Goal: Information Seeking & Learning: Learn about a topic

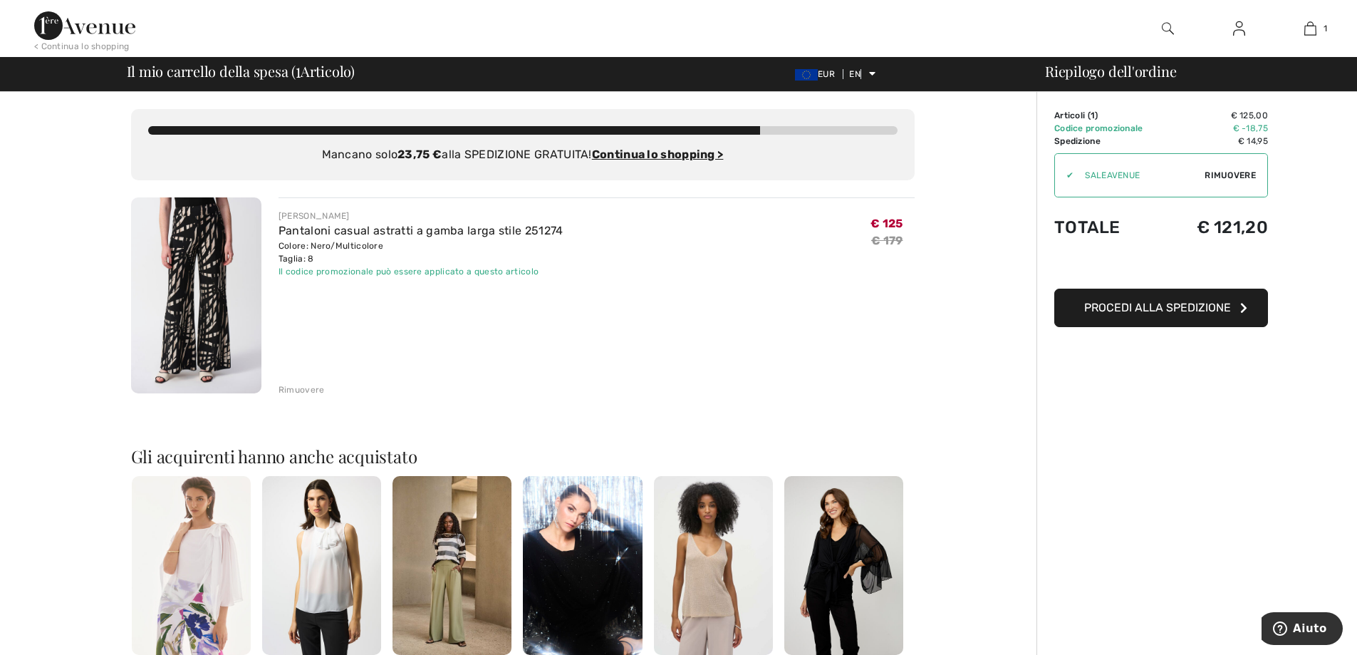
click at [213, 312] on img at bounding box center [196, 295] width 130 height 196
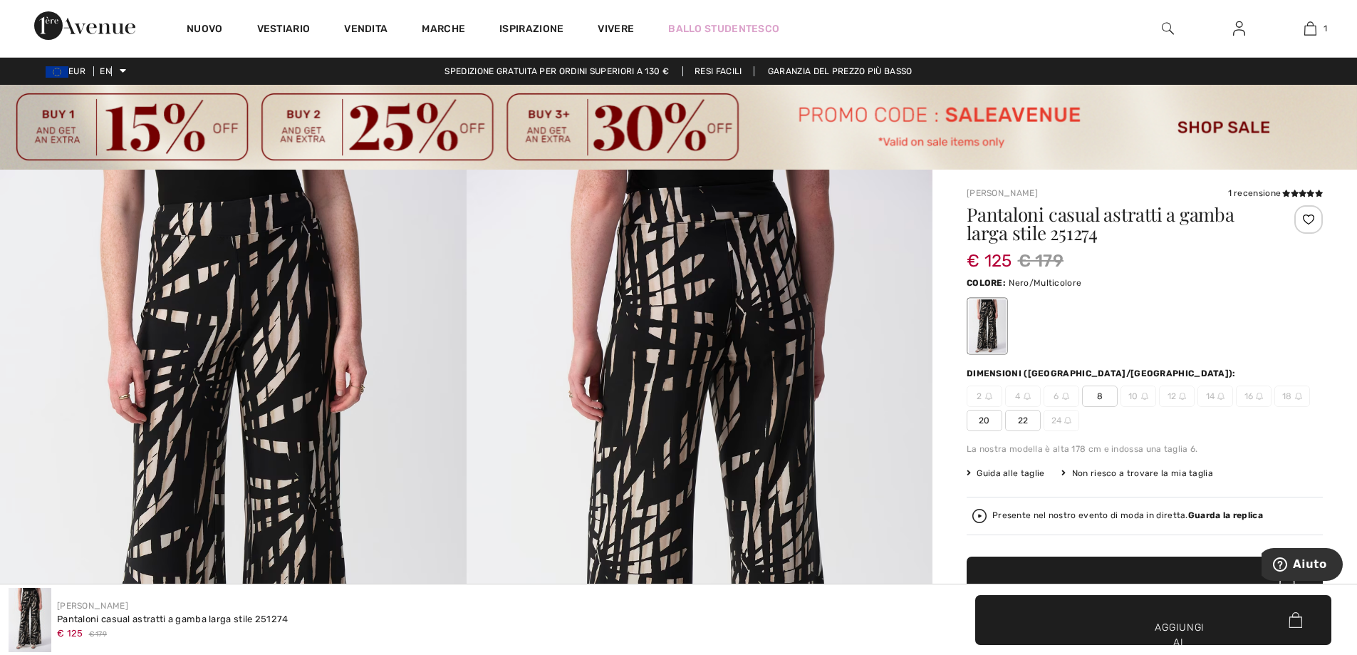
click at [155, 140] on img at bounding box center [678, 127] width 1357 height 85
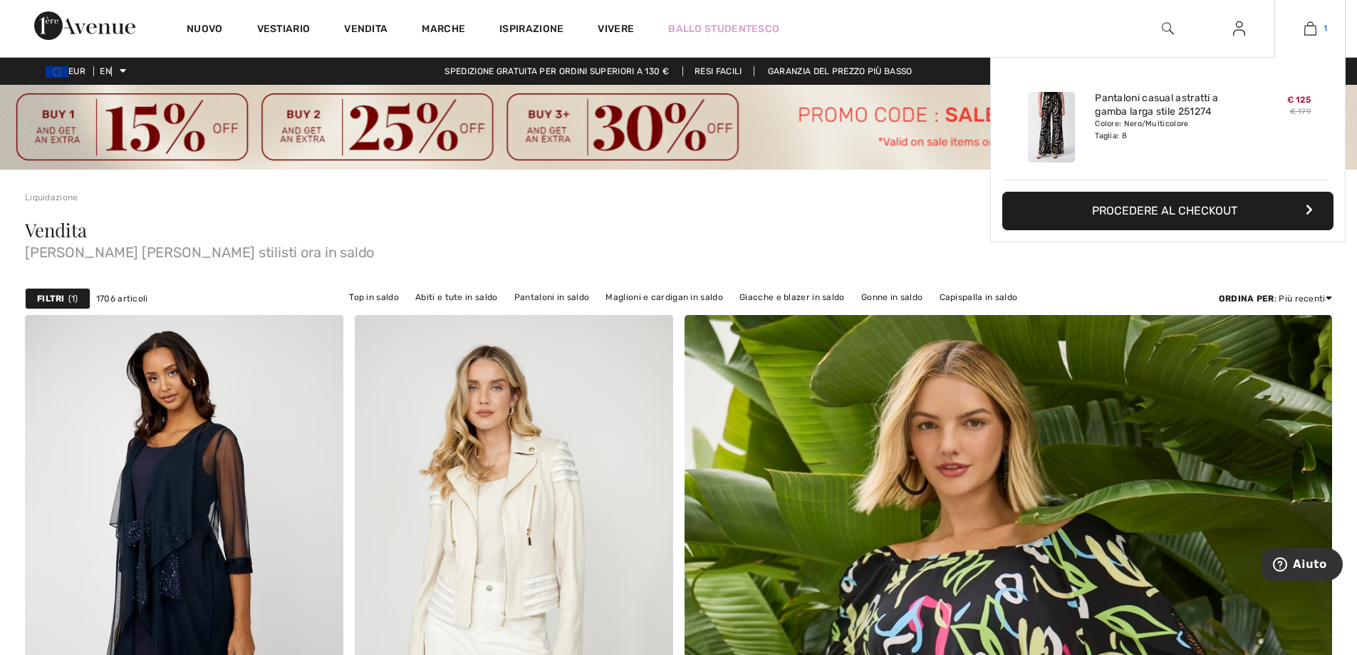
click at [1309, 30] on img at bounding box center [1310, 28] width 12 height 17
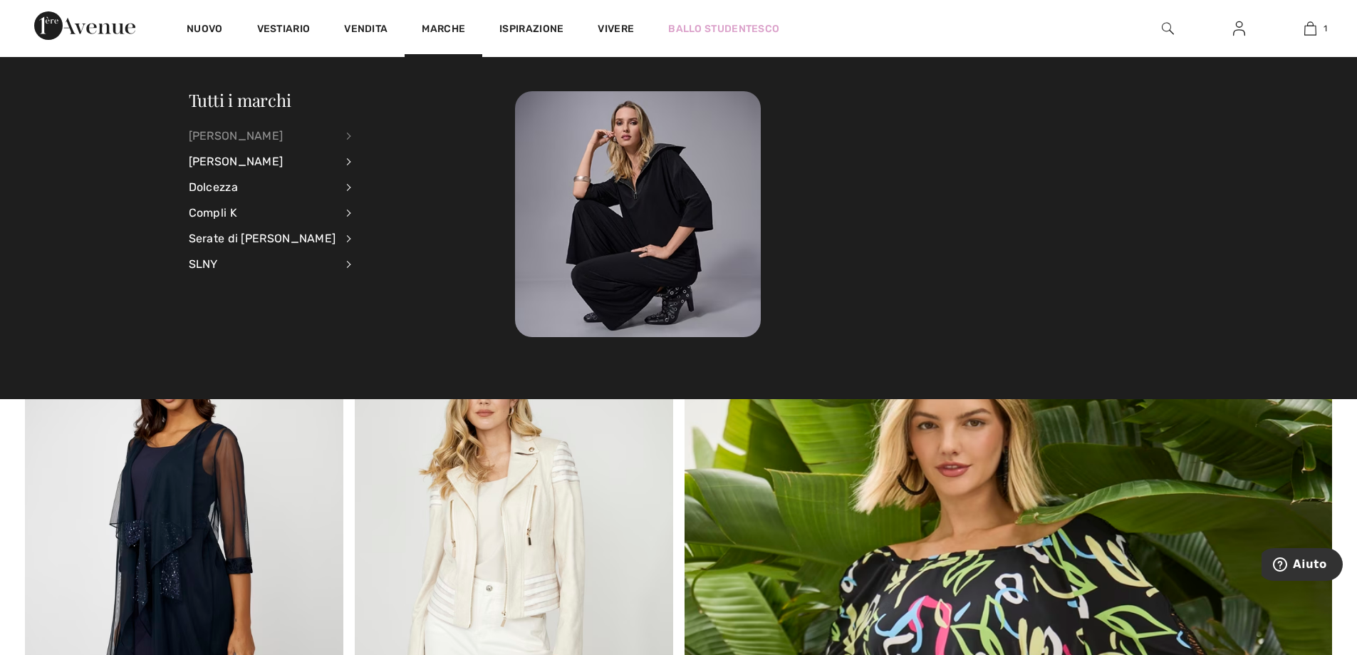
click at [295, 135] on div "[PERSON_NAME]" at bounding box center [262, 136] width 147 height 26
click at [370, 254] on font "Pantaloni" at bounding box center [394, 252] width 48 height 12
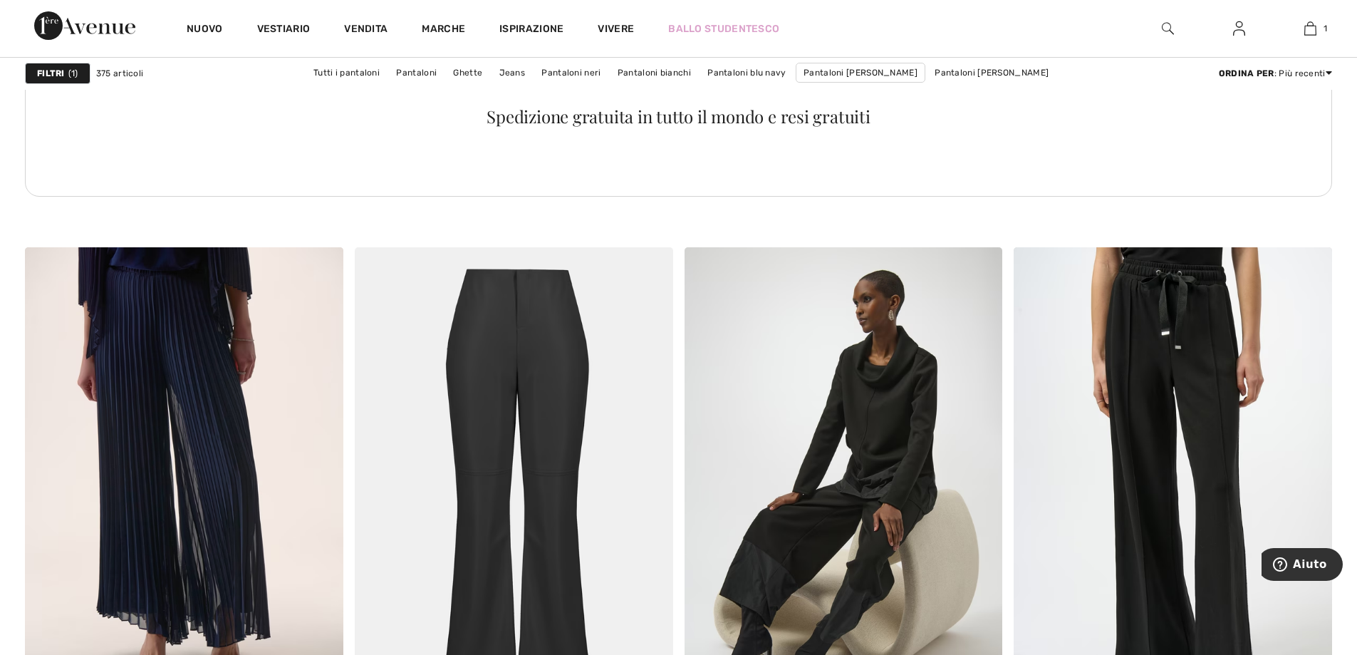
scroll to position [2565, 0]
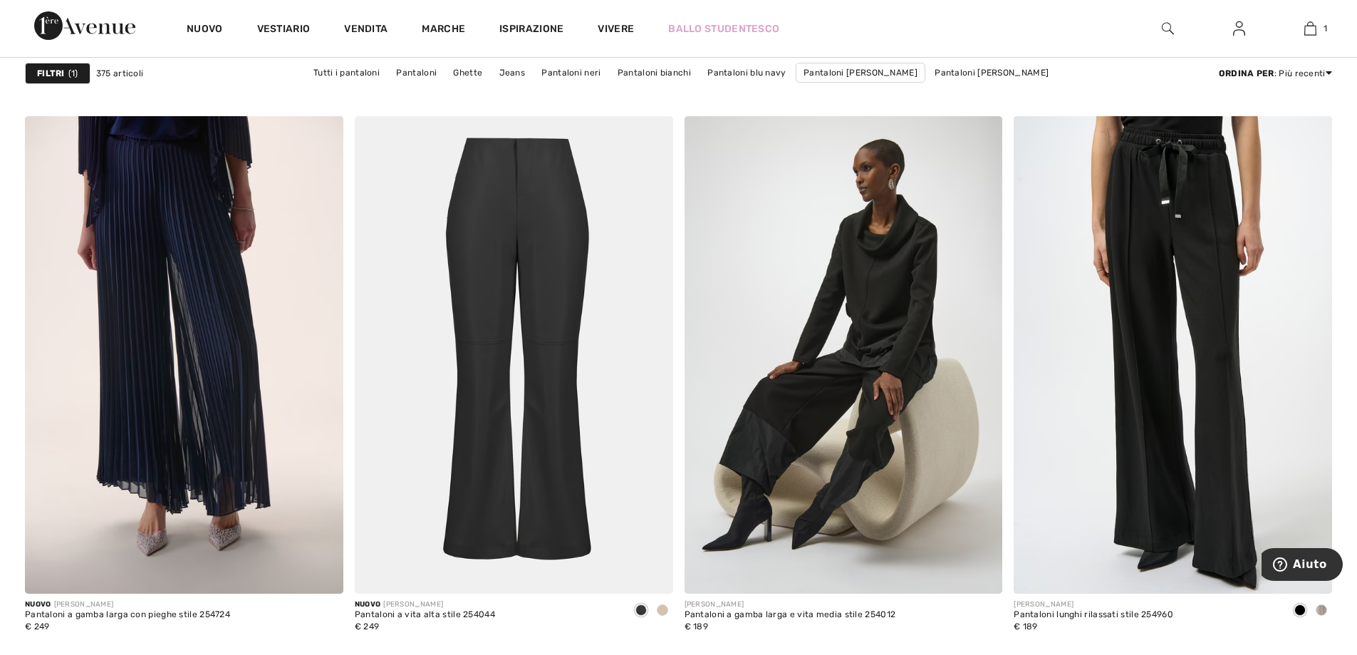
click at [560, 314] on img at bounding box center [514, 354] width 318 height 477
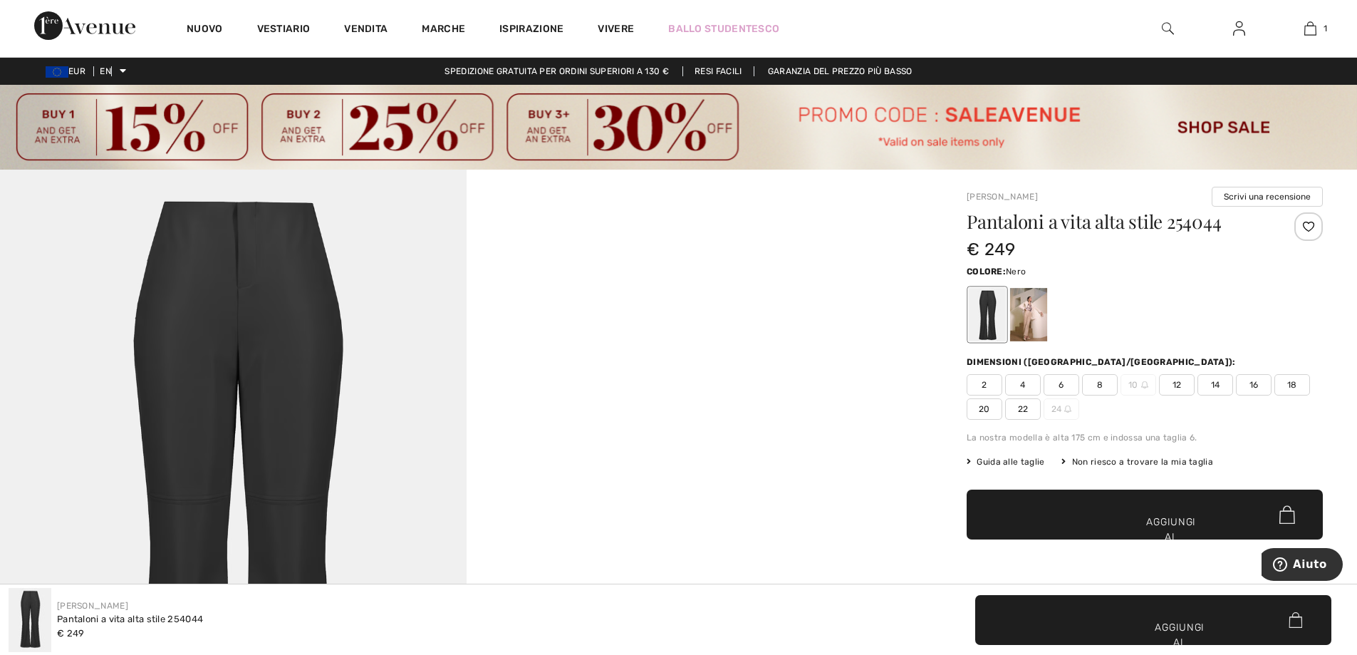
click at [1023, 459] on font "Guida alle taglie" at bounding box center [1011, 462] width 68 height 10
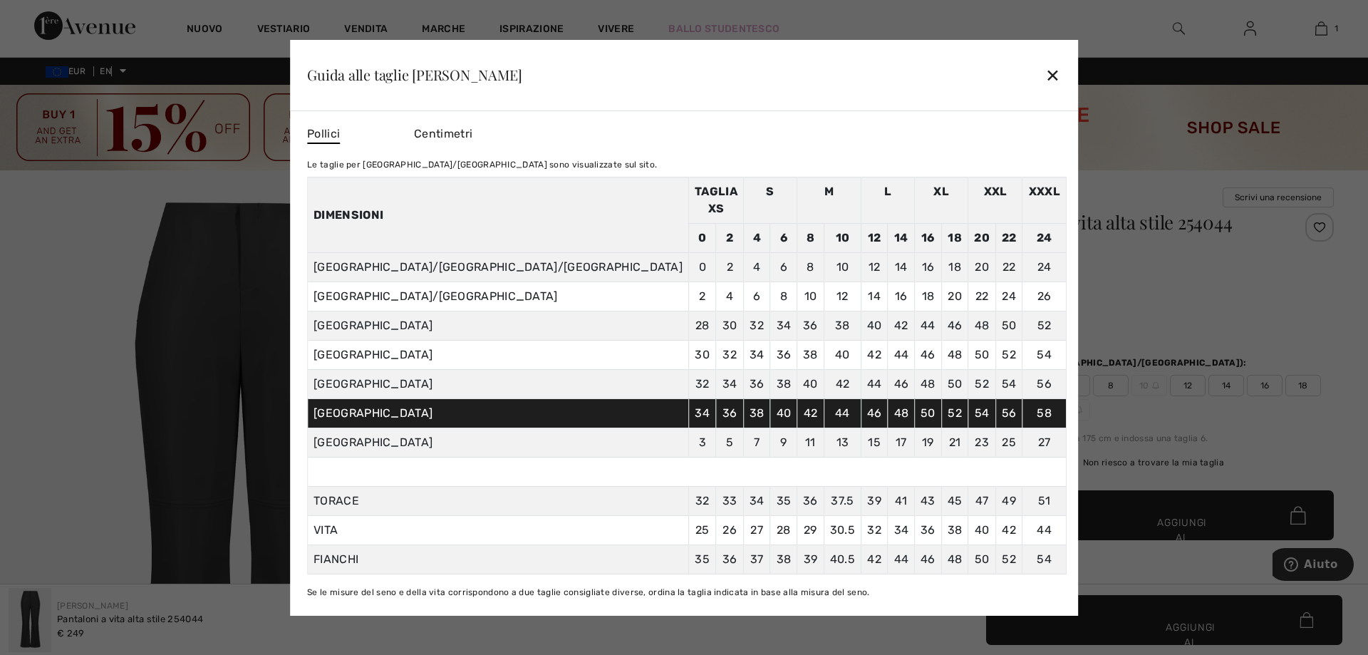
click at [472, 140] on font "Centimetri" at bounding box center [443, 134] width 58 height 14
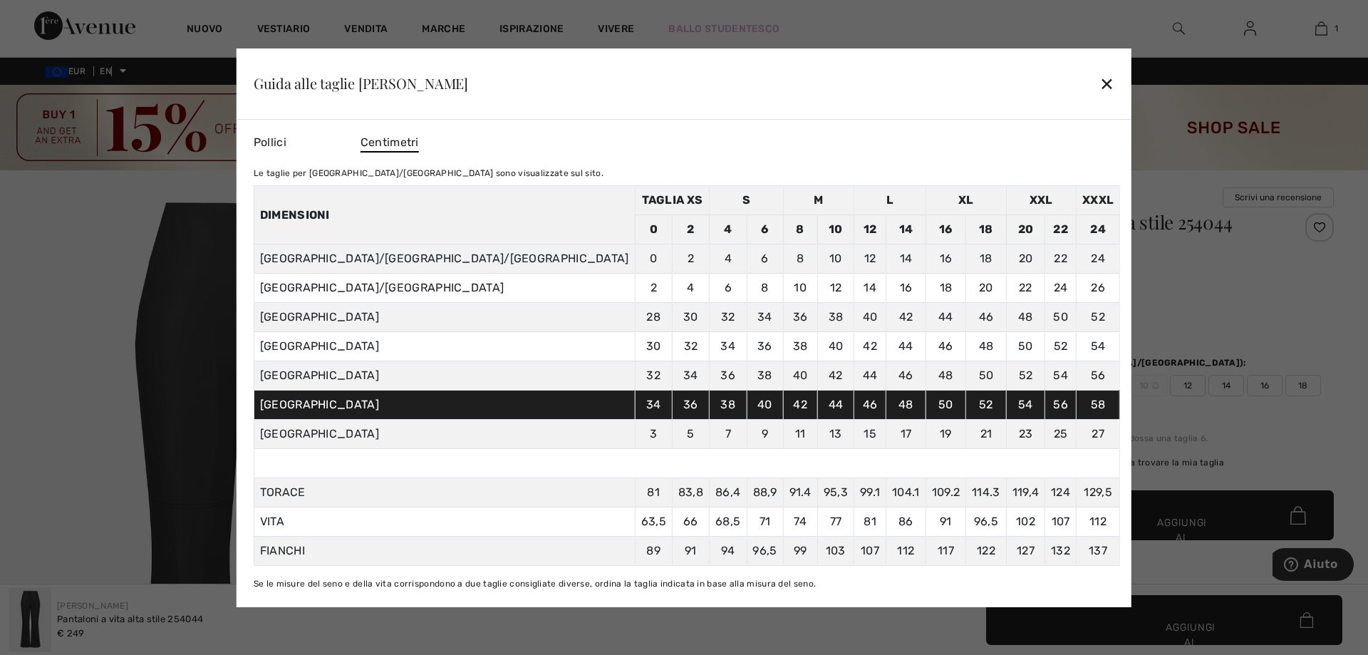
click at [1099, 78] on font "✕" at bounding box center [1106, 84] width 15 height 21
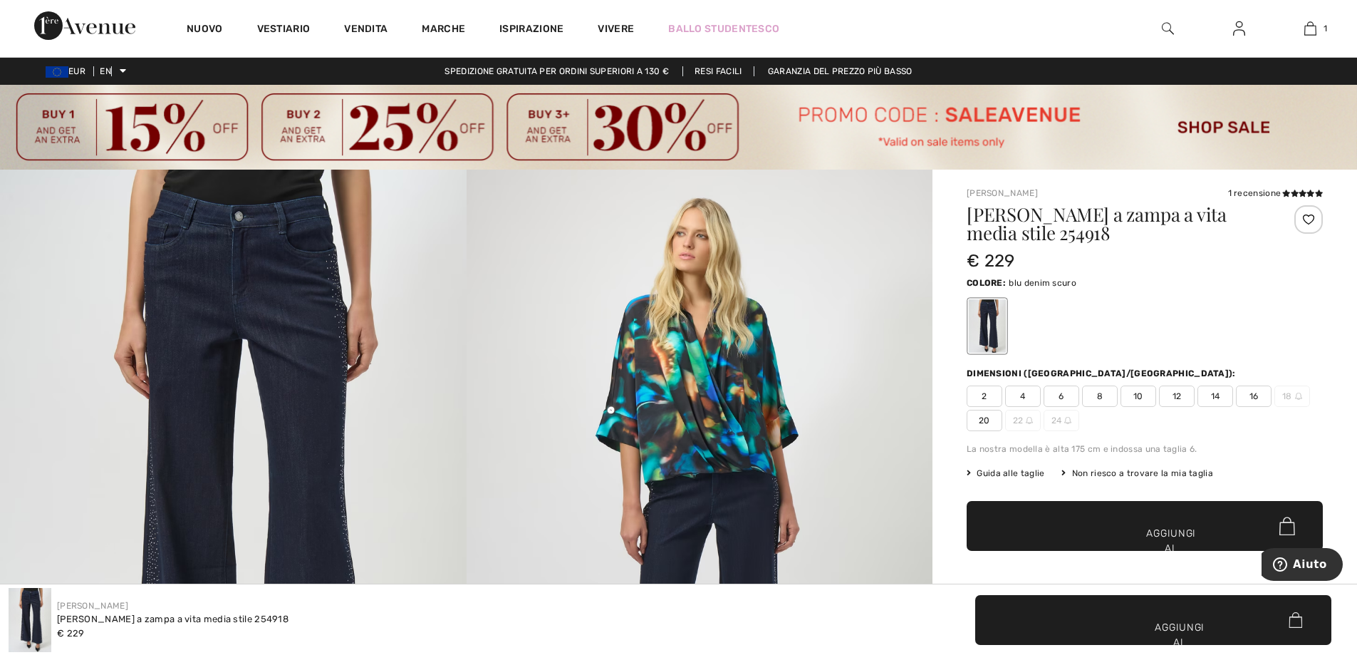
click at [1009, 469] on font "Guida alle taglie" at bounding box center [1011, 473] width 68 height 10
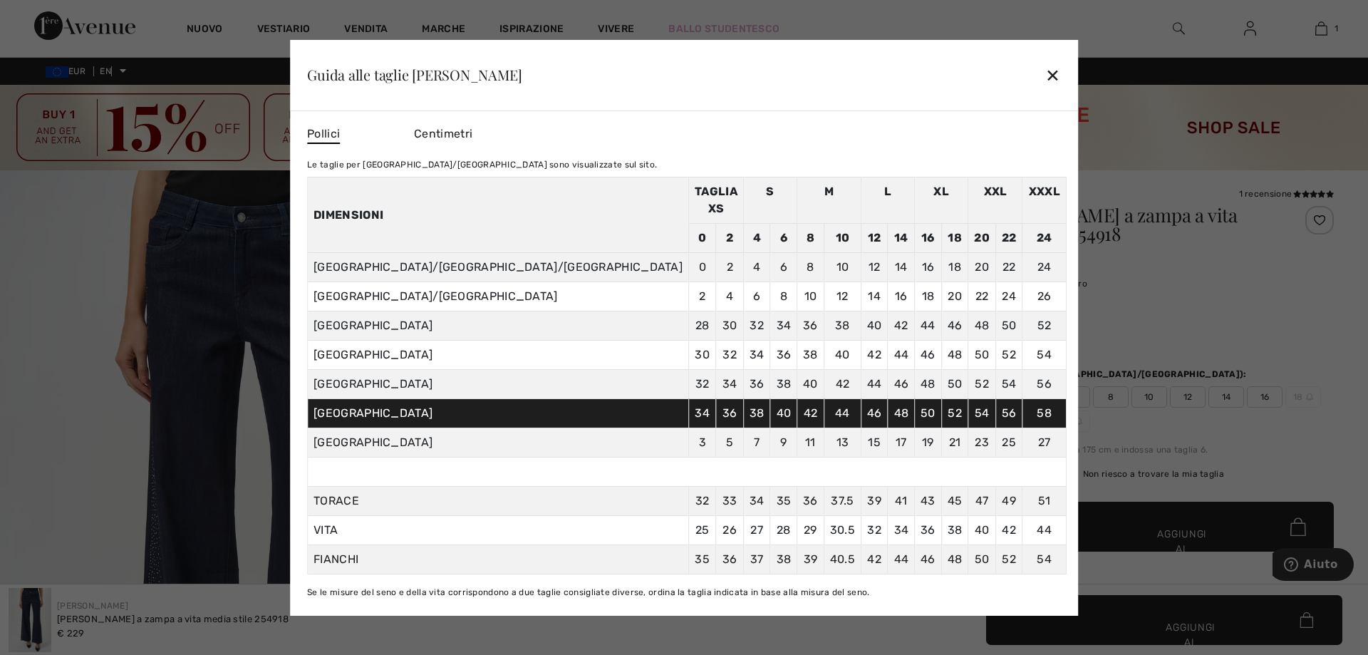
click at [1199, 312] on div at bounding box center [684, 327] width 1368 height 655
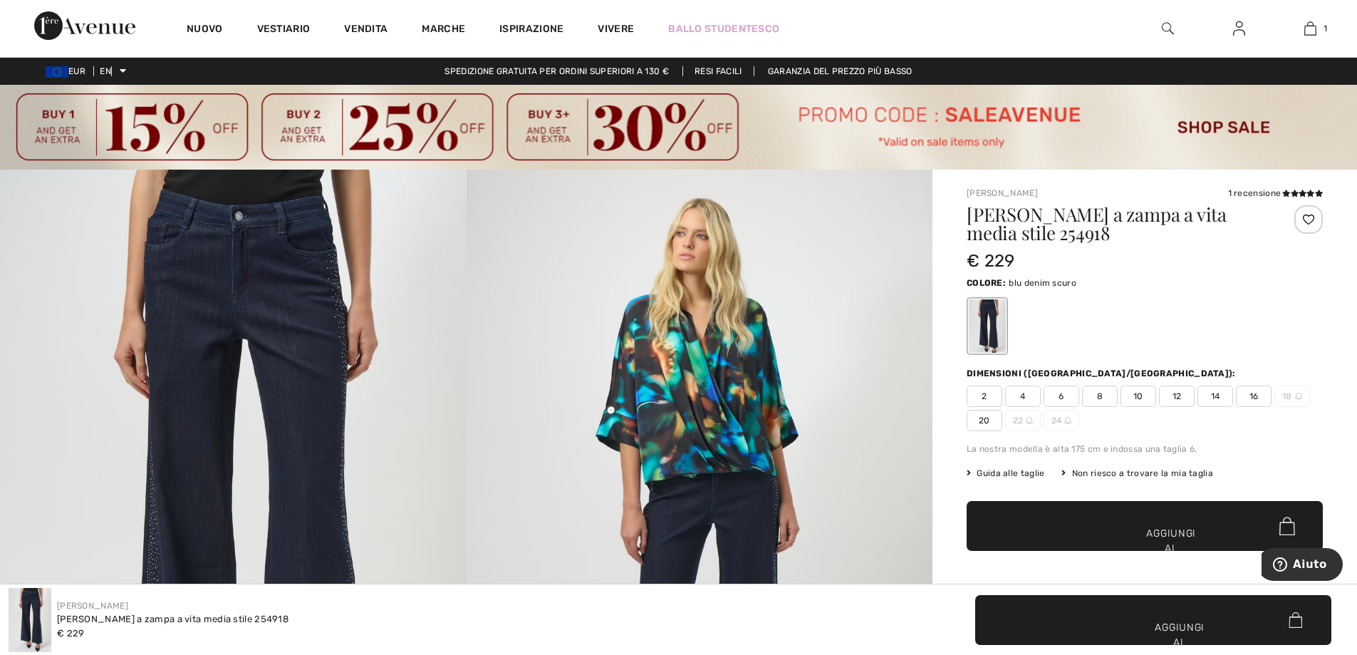
click at [1145, 472] on font "Non riesco a trovare la mia taglia" at bounding box center [1142, 473] width 141 height 10
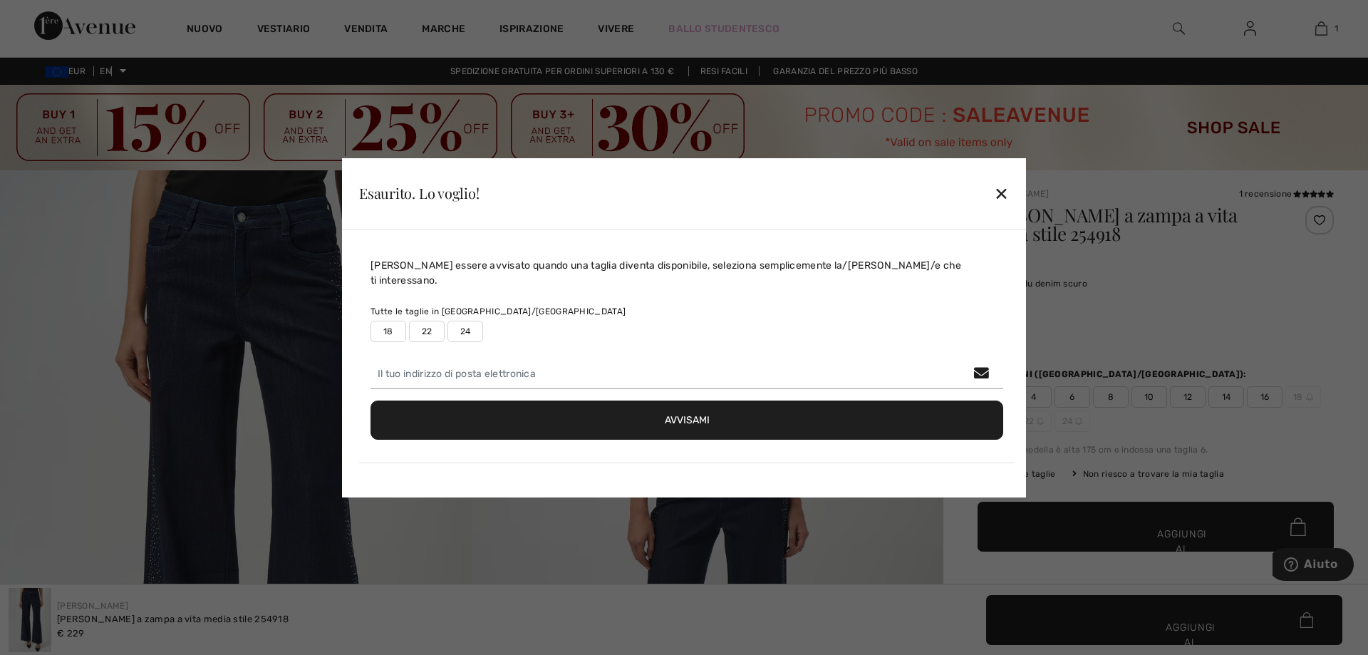
click at [994, 197] on font "✕" at bounding box center [1001, 194] width 15 height 21
